Goal: Feedback & Contribution: Leave review/rating

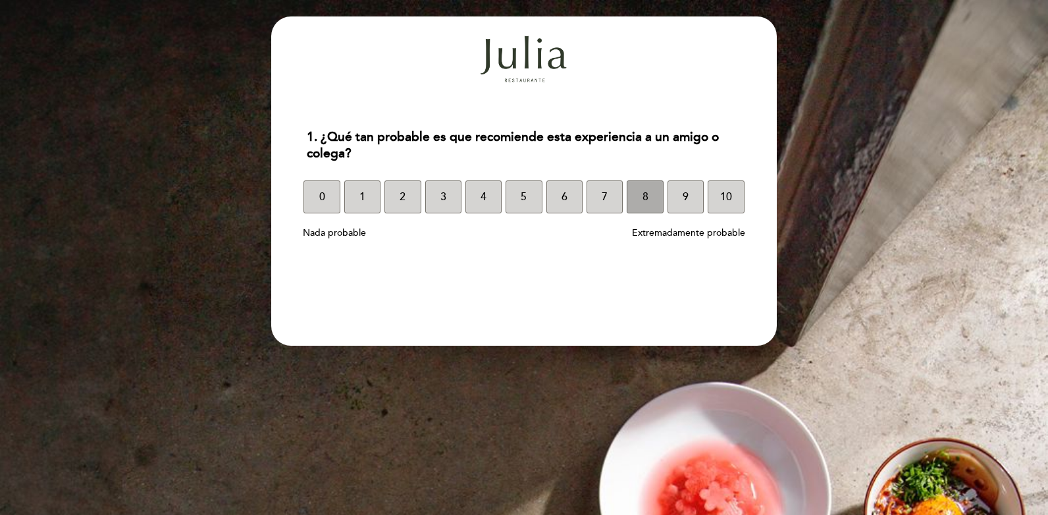
click at [648, 204] on button "8" at bounding box center [645, 196] width 36 height 33
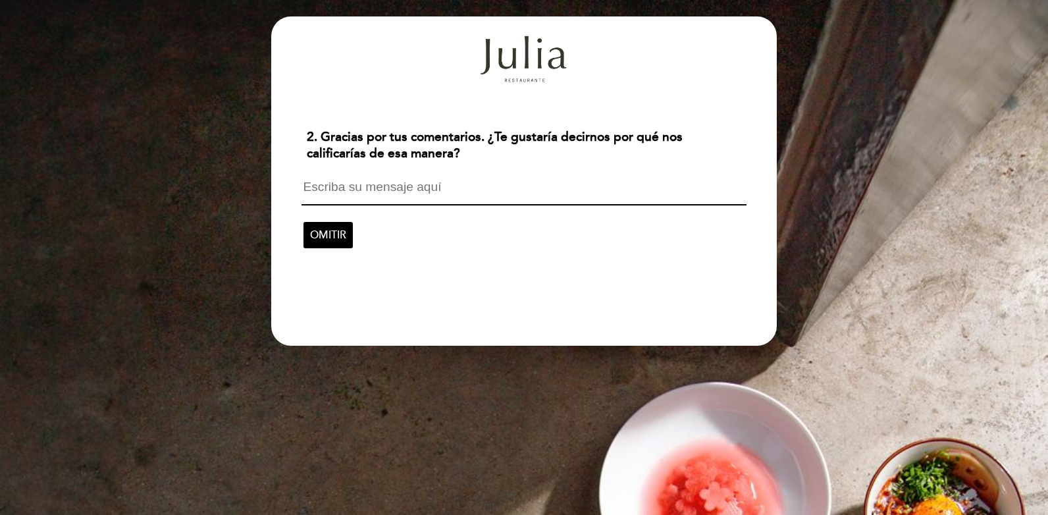
click at [305, 183] on textarea at bounding box center [524, 192] width 444 height 25
type textarea "P"
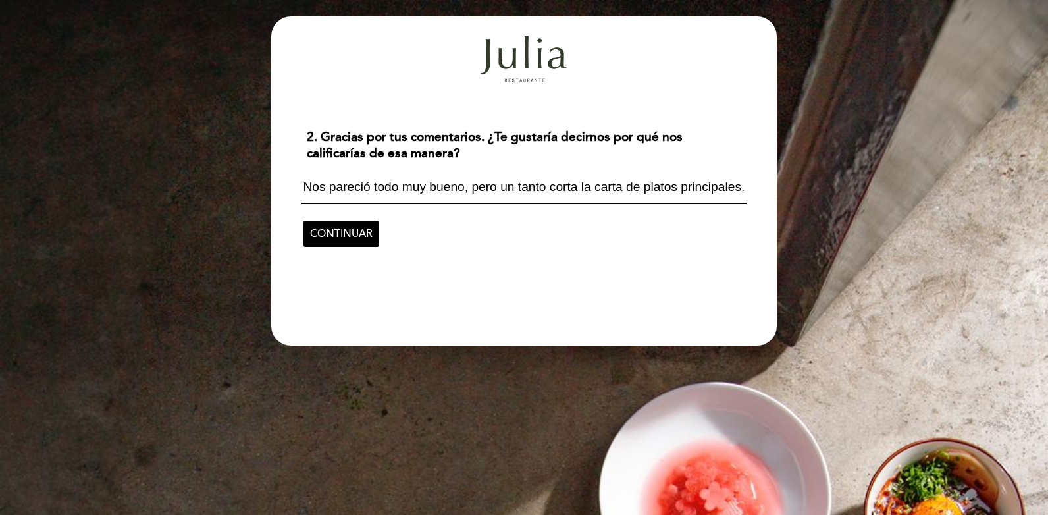
scroll to position [1, 0]
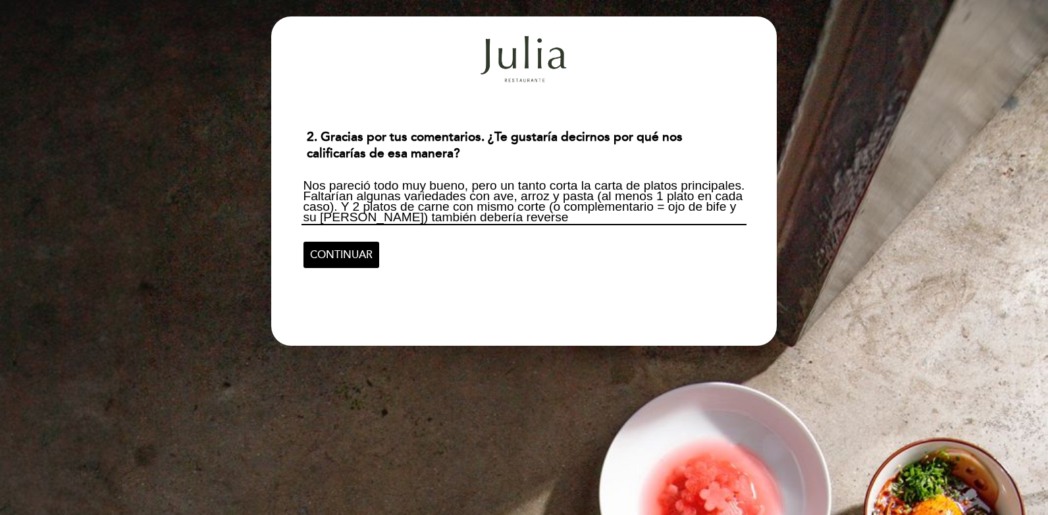
click at [645, 220] on textarea "Nos pareció todo muy bueno, pero un tanto corta la carta de platos principales.…" at bounding box center [524, 202] width 444 height 45
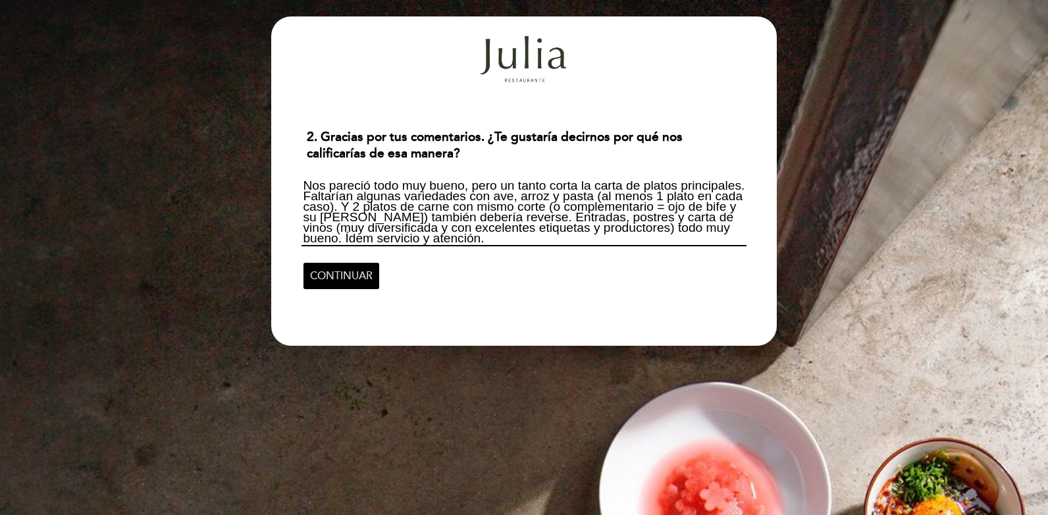
type textarea "Nos pareció todo muy bueno, pero un tanto corta la carta de platos principales.…"
click at [326, 275] on span "CONTINUAR" at bounding box center [341, 275] width 63 height 37
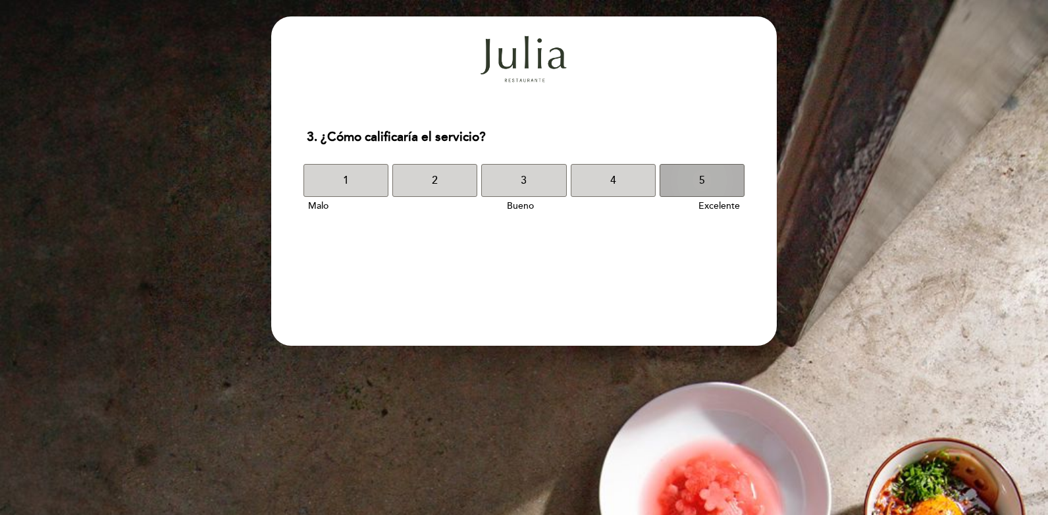
click at [708, 180] on button "5" at bounding box center [702, 180] width 85 height 33
click at [708, 184] on button "5" at bounding box center [702, 180] width 85 height 33
click at [704, 179] on span "5" at bounding box center [702, 180] width 6 height 37
click at [690, 181] on button "5" at bounding box center [702, 180] width 85 height 33
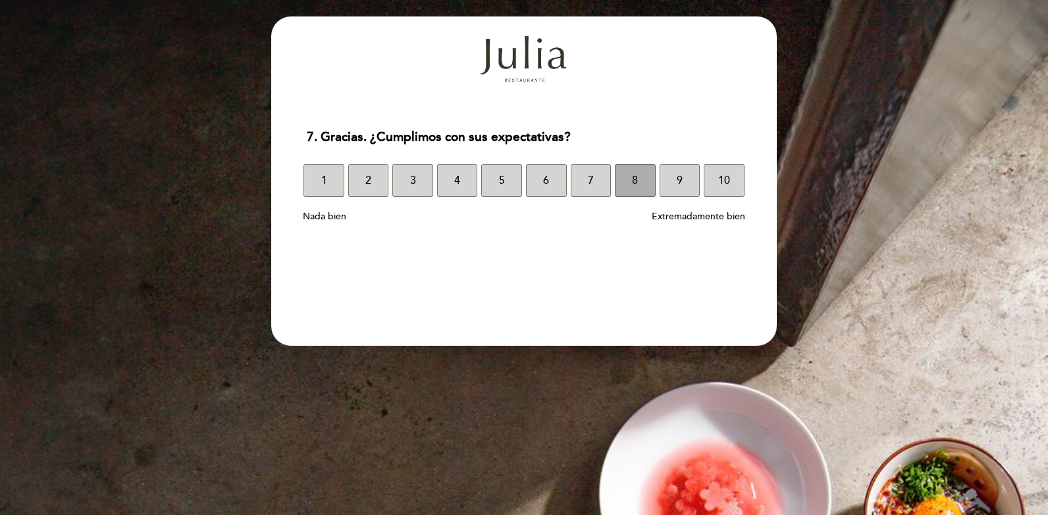
click at [640, 183] on button "8" at bounding box center [635, 180] width 41 height 33
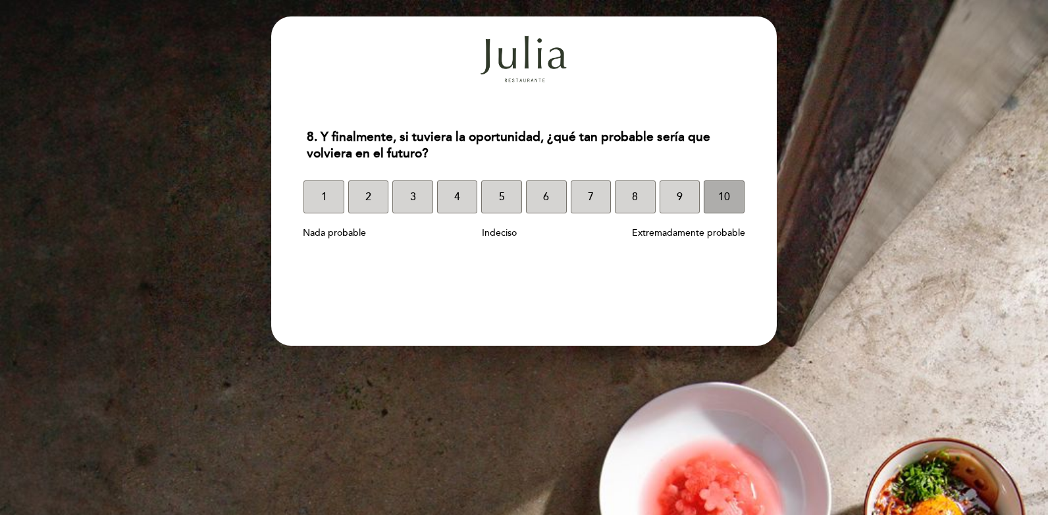
click at [739, 190] on button "10" at bounding box center [724, 196] width 41 height 33
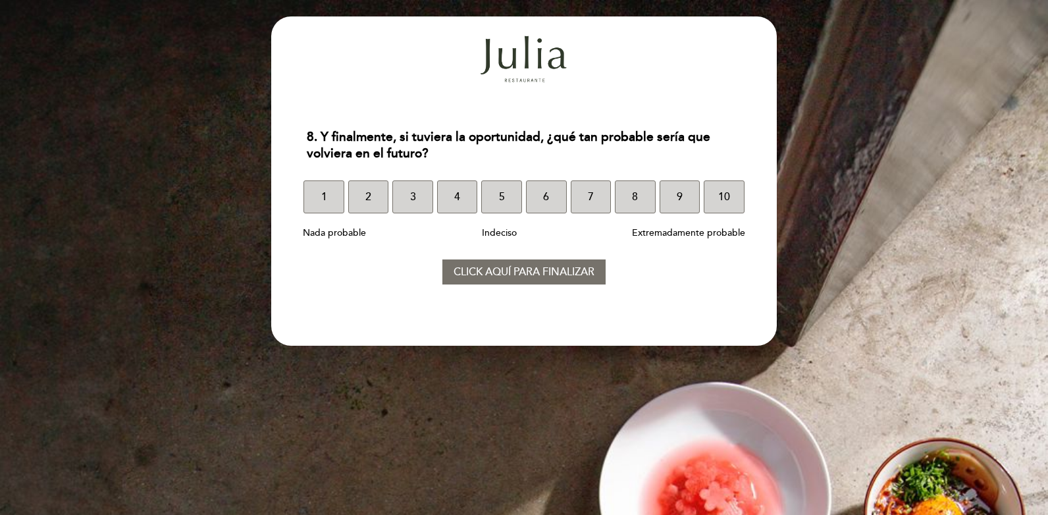
select select "es"
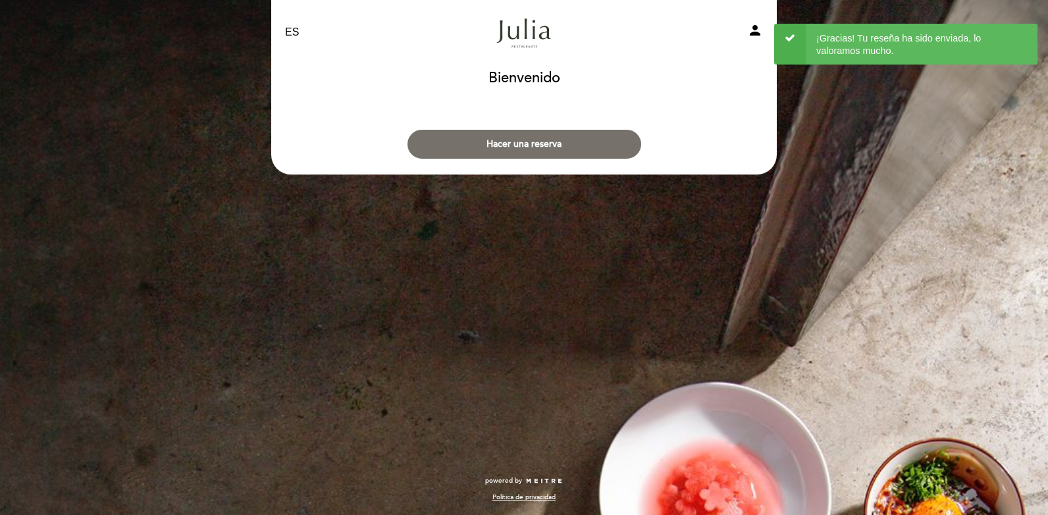
drag, startPoint x: 718, startPoint y: 246, endPoint x: 715, endPoint y: 240, distance: 6.8
click at [718, 242] on div "EN ES PT [PERSON_NAME] person [GEOGRAPHIC_DATA] [GEOGRAPHIC_DATA], Cambiar usua…" at bounding box center [523, 123] width 525 height 247
